Goal: Information Seeking & Learning: Learn about a topic

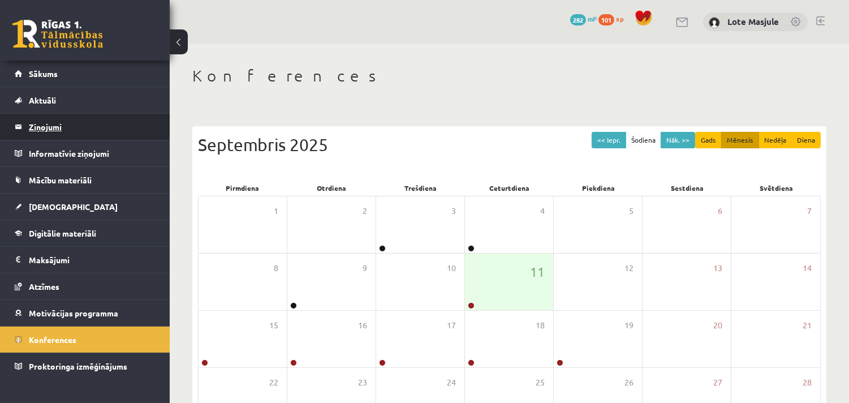
click at [93, 122] on legend "Ziņojumi 0" at bounding box center [92, 127] width 127 height 26
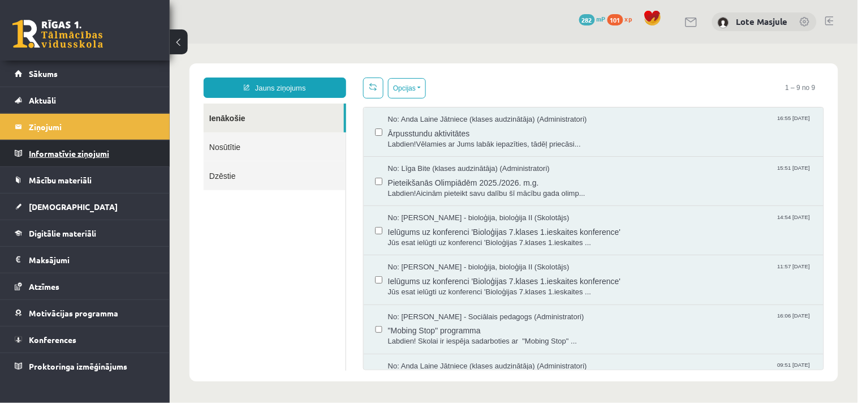
click at [122, 159] on legend "Informatīvie ziņojumi 0" at bounding box center [92, 153] width 127 height 26
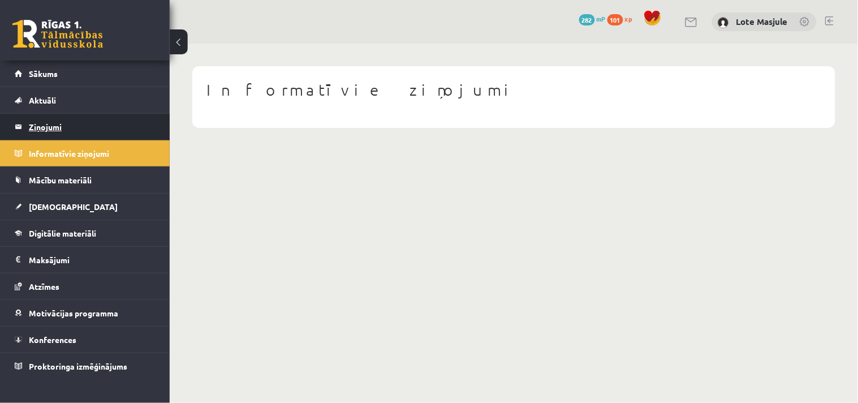
click at [122, 115] on legend "Ziņojumi 0" at bounding box center [92, 127] width 127 height 26
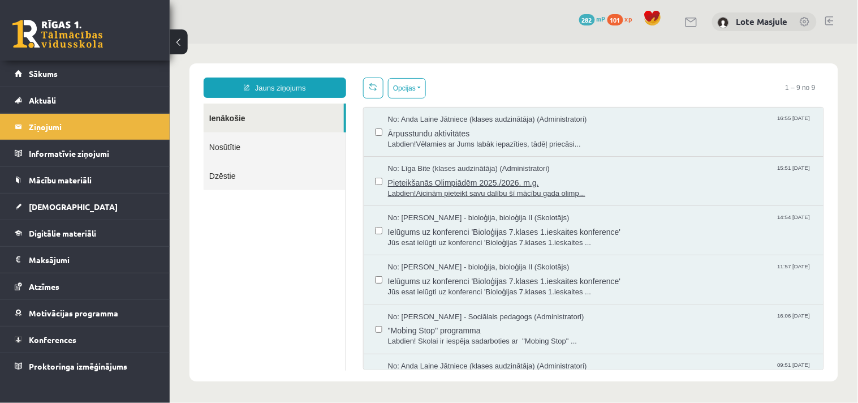
click at [550, 179] on span "Pieteikšanās Olimpiādēm 2025./2026. m.g." at bounding box center [599, 181] width 424 height 14
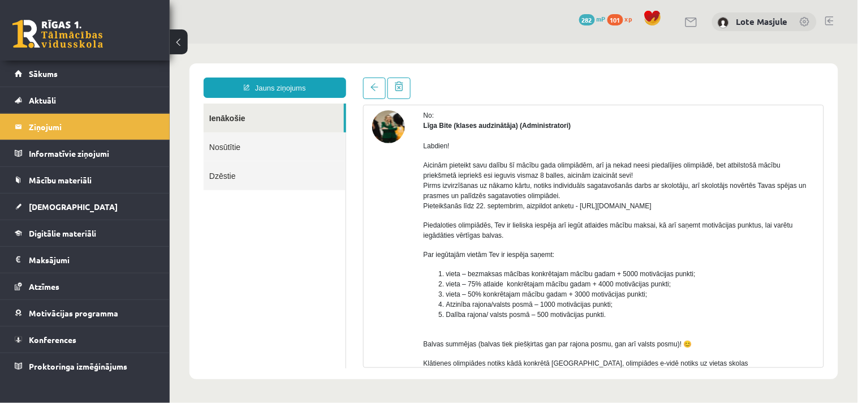
scroll to position [59, 0]
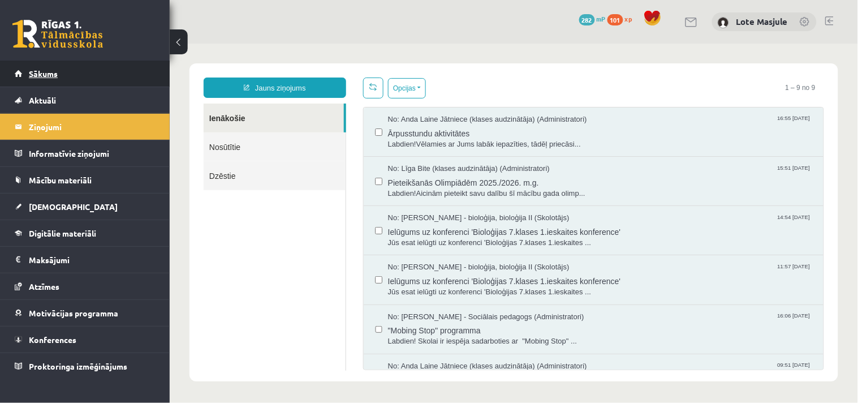
click at [58, 81] on link "Sākums" at bounding box center [85, 74] width 141 height 26
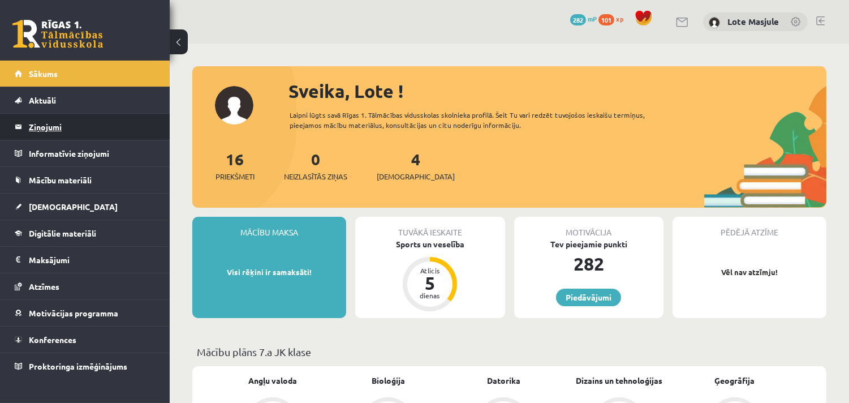
click at [57, 131] on legend "Ziņojumi 0" at bounding box center [92, 127] width 127 height 26
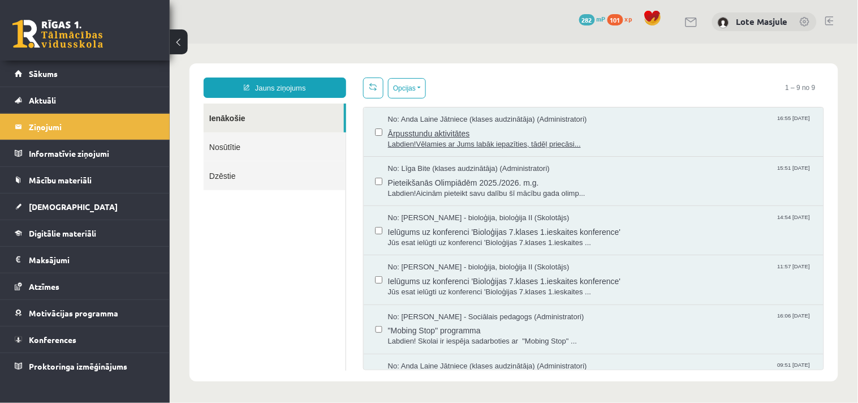
click at [431, 141] on span "Labdien!Vēlamies ar Jums labāk iepazīties, tādēļ priecāsi..." at bounding box center [599, 144] width 424 height 11
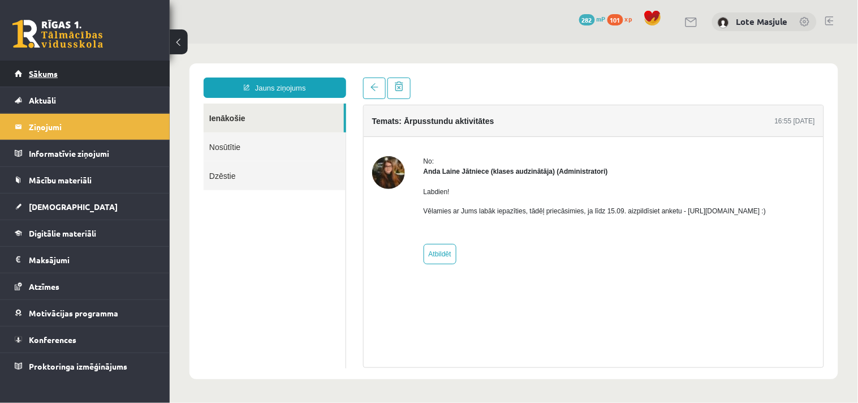
click at [105, 66] on link "Sākums" at bounding box center [85, 74] width 141 height 26
